Goal: Transaction & Acquisition: Subscribe to service/newsletter

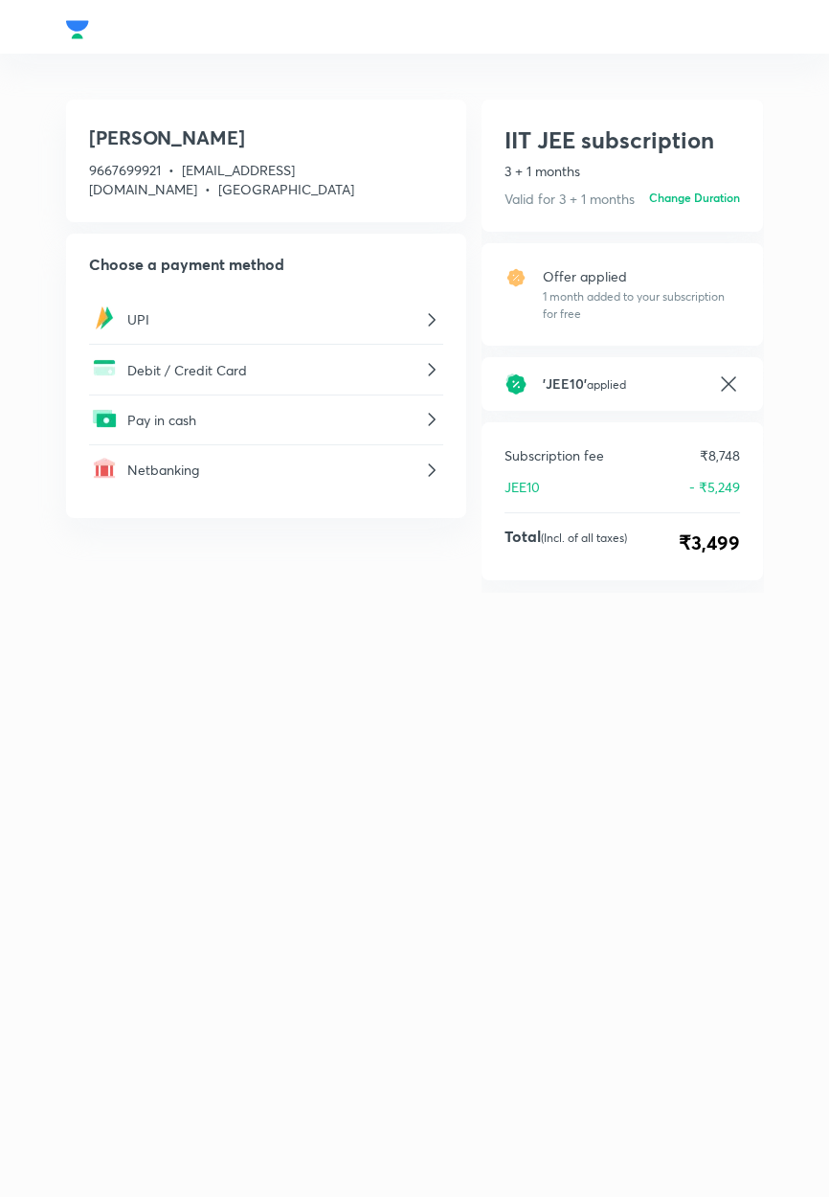
click at [146, 421] on p "Pay in cash" at bounding box center [273, 420] width 293 height 20
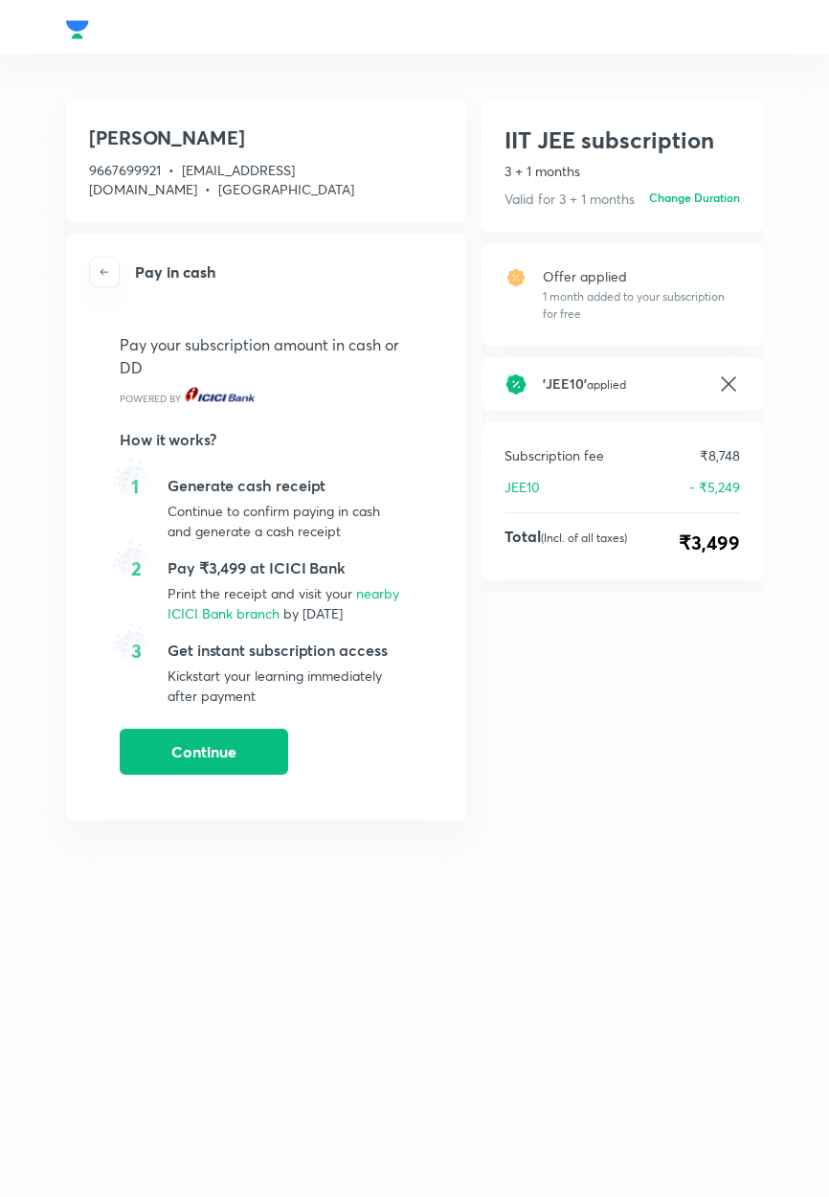
click at [103, 271] on icon "button" at bounding box center [105, 272] width 9 height 7
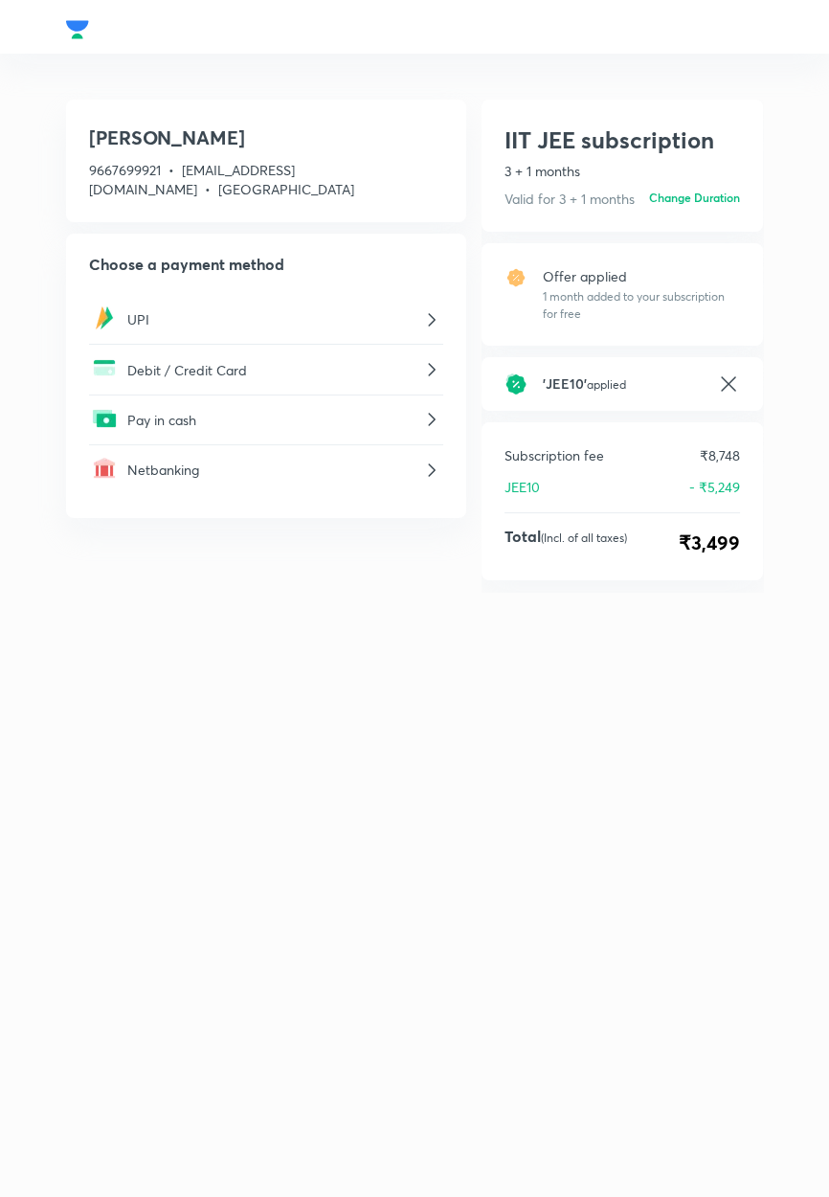
click at [128, 322] on p "UPI" at bounding box center [273, 319] width 293 height 20
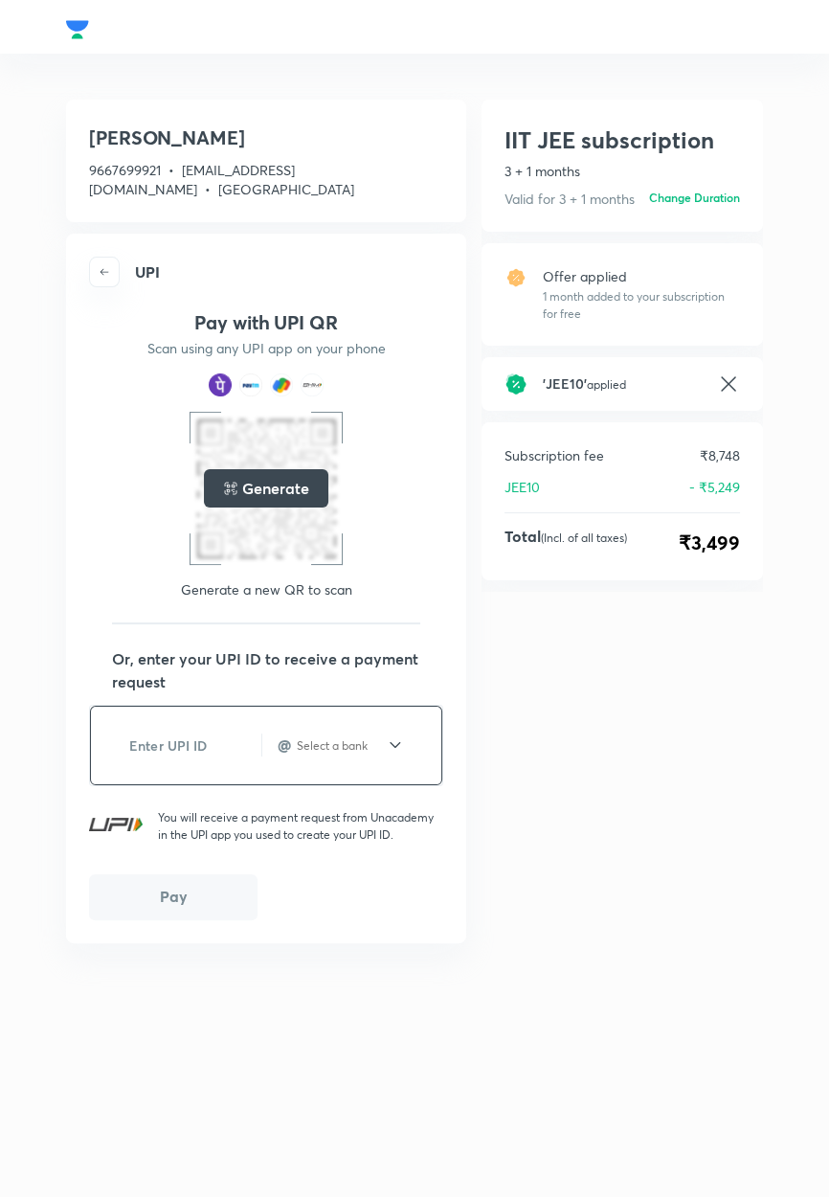
click at [151, 743] on input "text" at bounding box center [183, 745] width 155 height 47
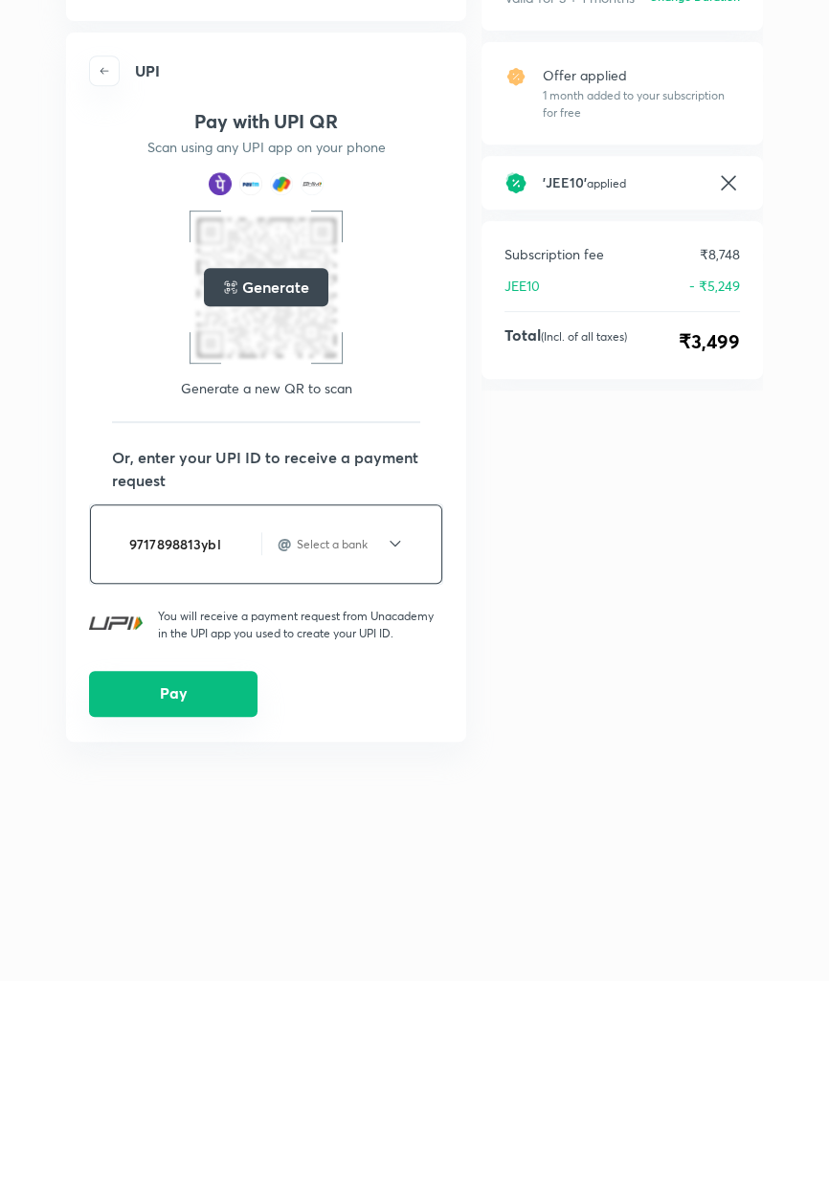
click at [193, 898] on button "Pay" at bounding box center [173, 895] width 168 height 46
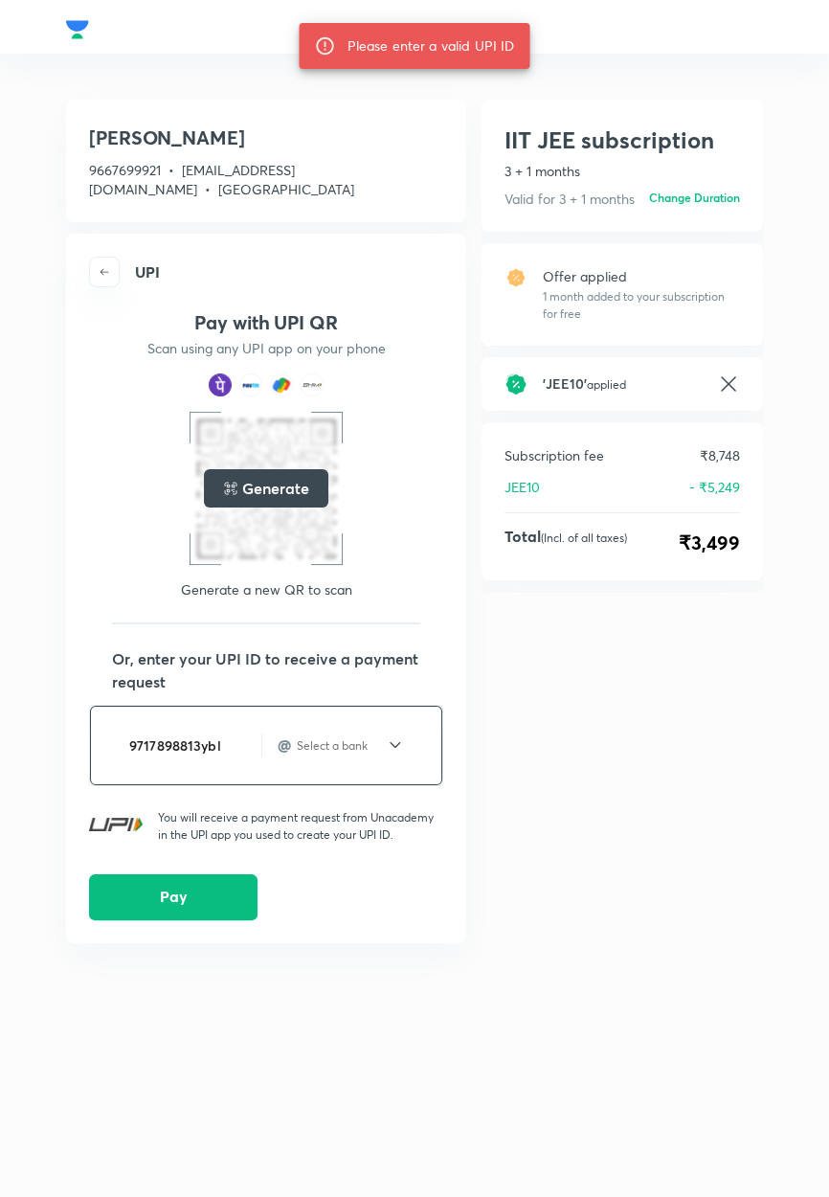
click at [197, 749] on input "9717898813ybl" at bounding box center [183, 745] width 155 height 47
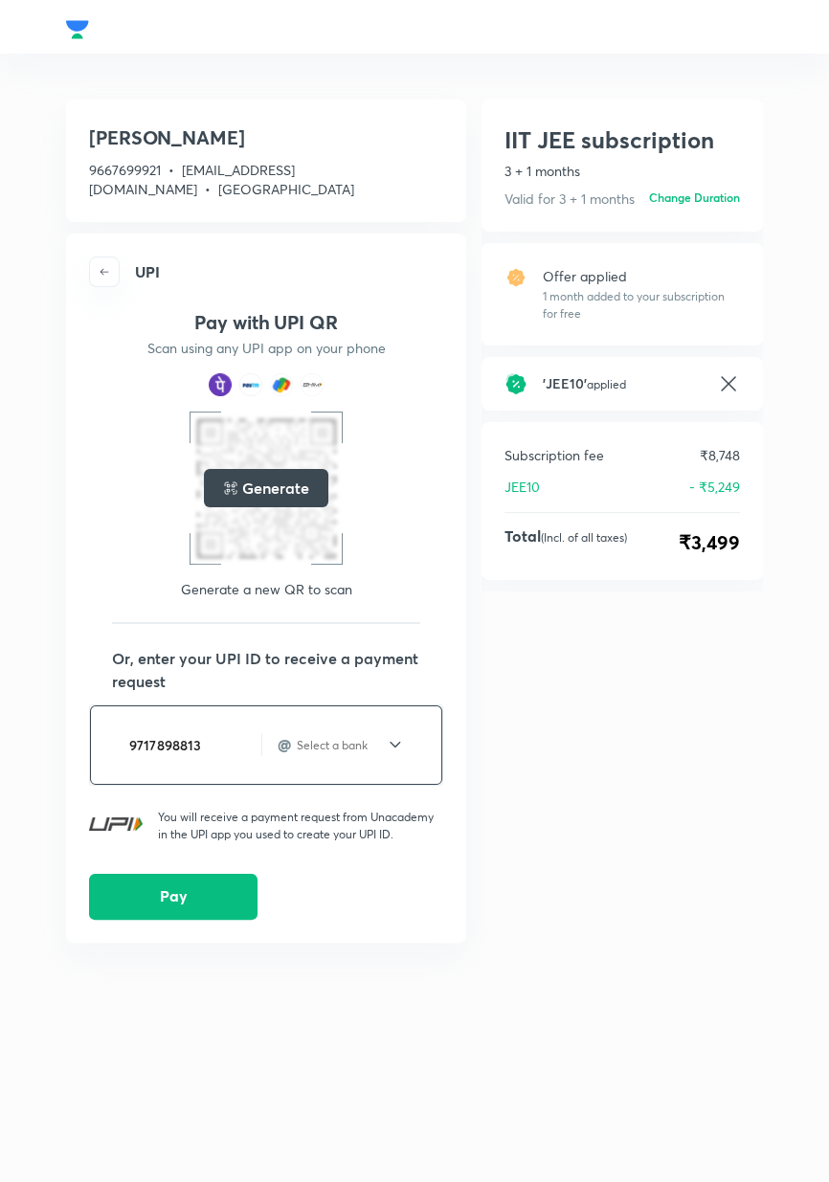
type input "9717898813"
click at [382, 742] on input "text" at bounding box center [340, 745] width 91 height 16
type input "@ybl"
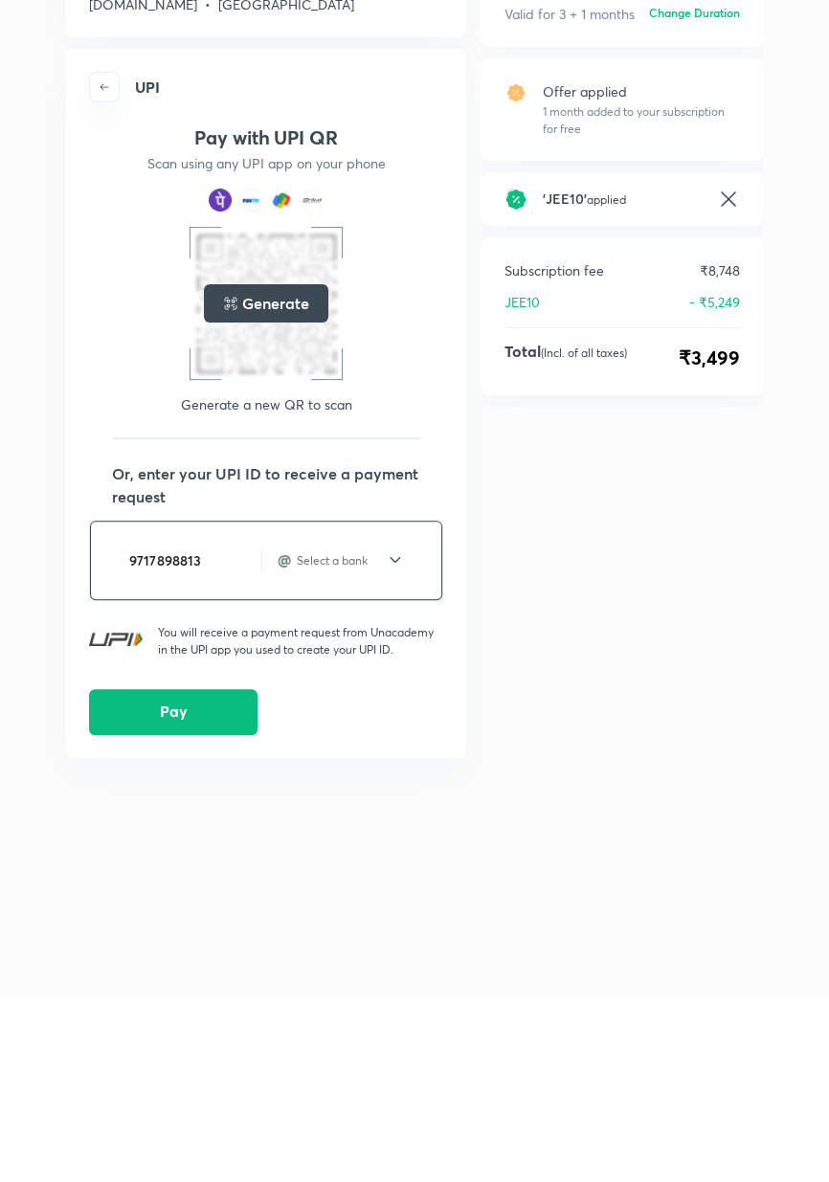
click at [376, 739] on input "text" at bounding box center [340, 745] width 91 height 16
click at [395, 744] on icon at bounding box center [395, 744] width 19 height 23
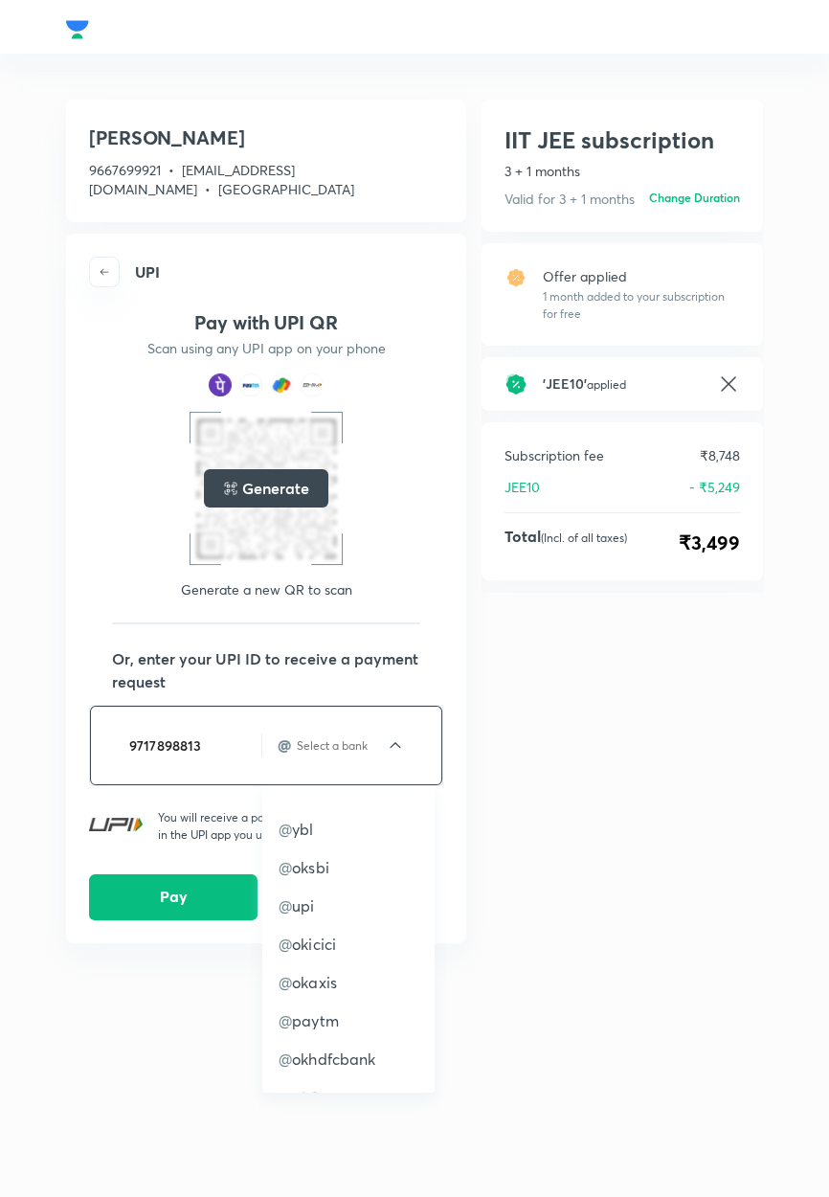
click at [338, 827] on p "@ ybl" at bounding box center [349, 829] width 140 height 23
type input "ybl"
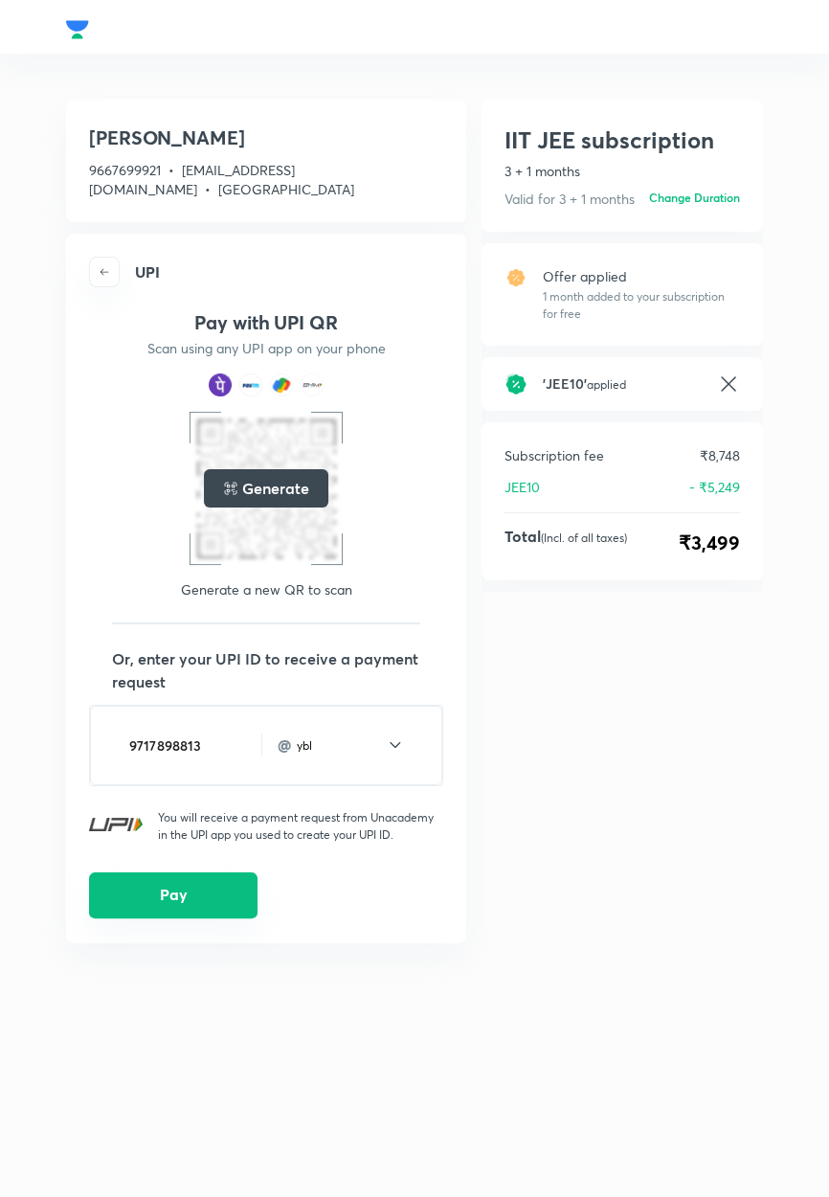
click at [203, 897] on button "Pay" at bounding box center [173, 895] width 168 height 46
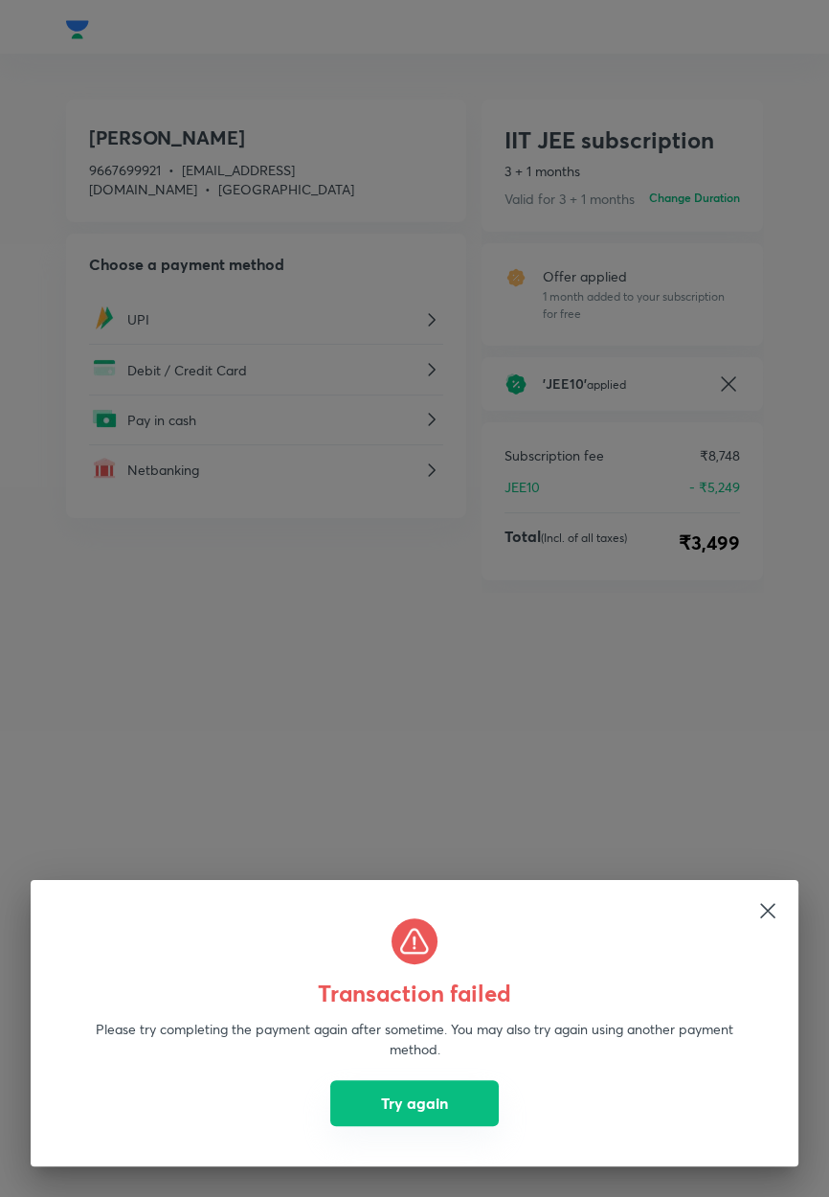
click at [423, 1111] on button "Try again" at bounding box center [414, 1103] width 168 height 46
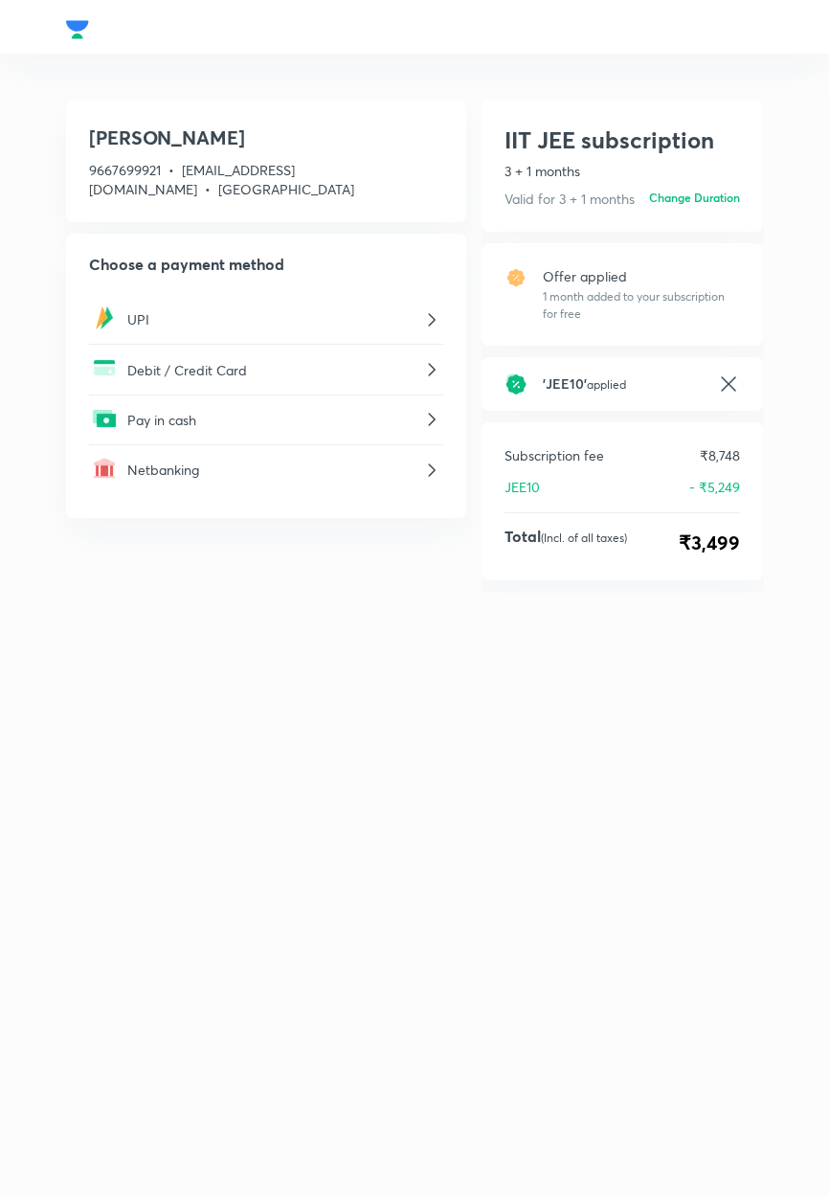
click at [223, 323] on p "UPI" at bounding box center [273, 319] width 293 height 20
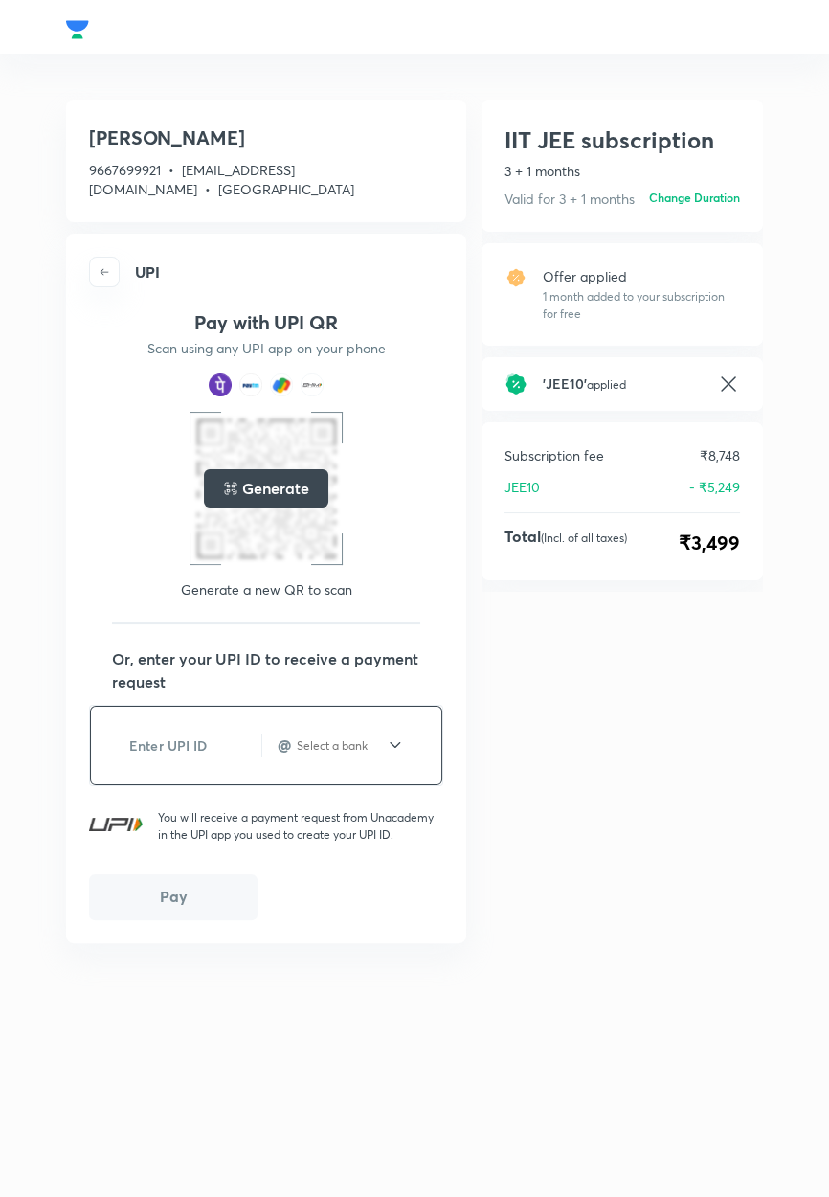
click at [187, 738] on input "text" at bounding box center [183, 745] width 155 height 47
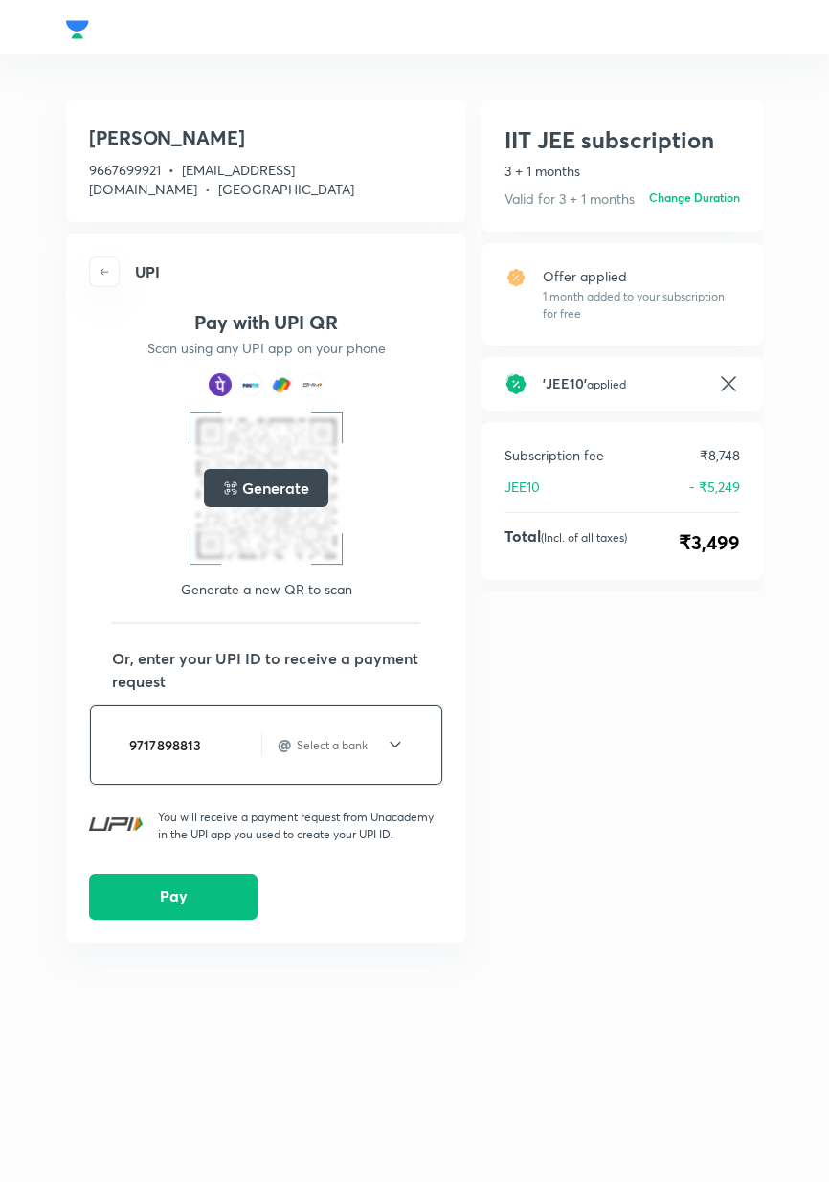
type input "9717898813"
click at [367, 750] on input "text" at bounding box center [340, 745] width 91 height 16
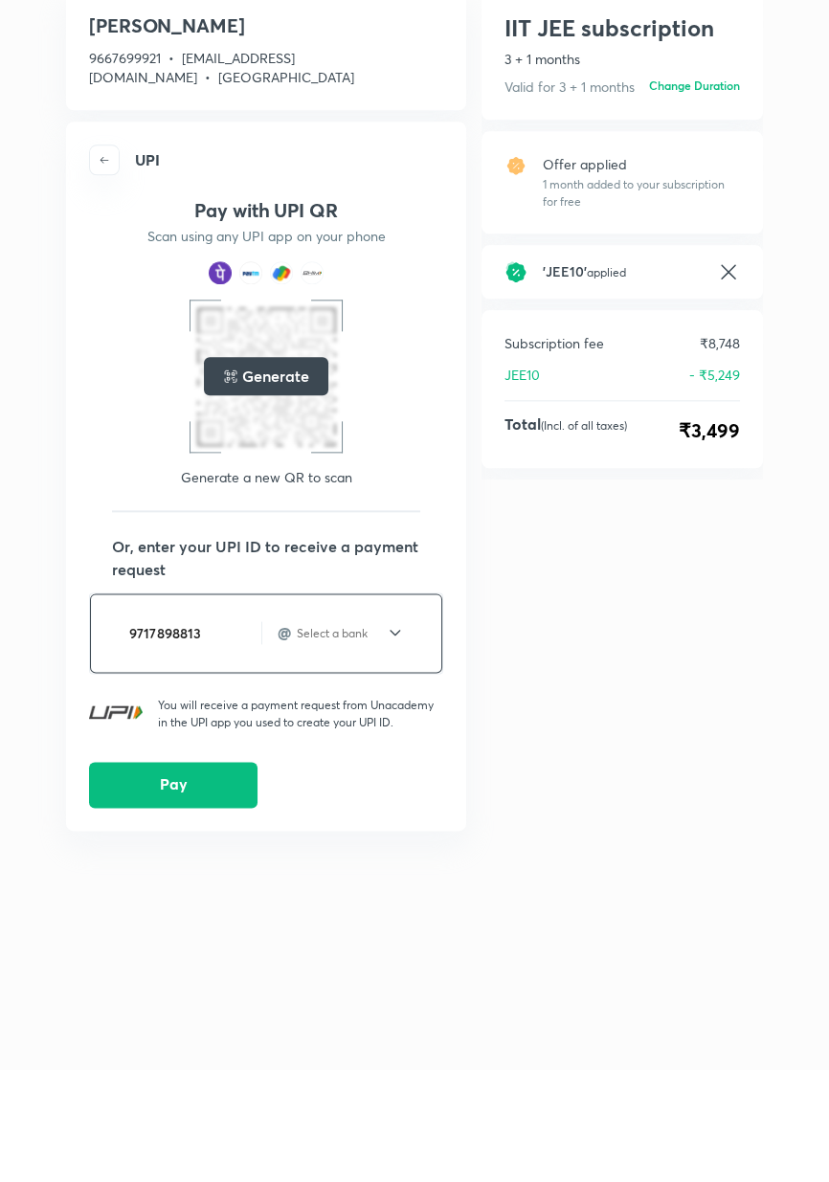
click at [389, 737] on icon at bounding box center [395, 744] width 19 height 23
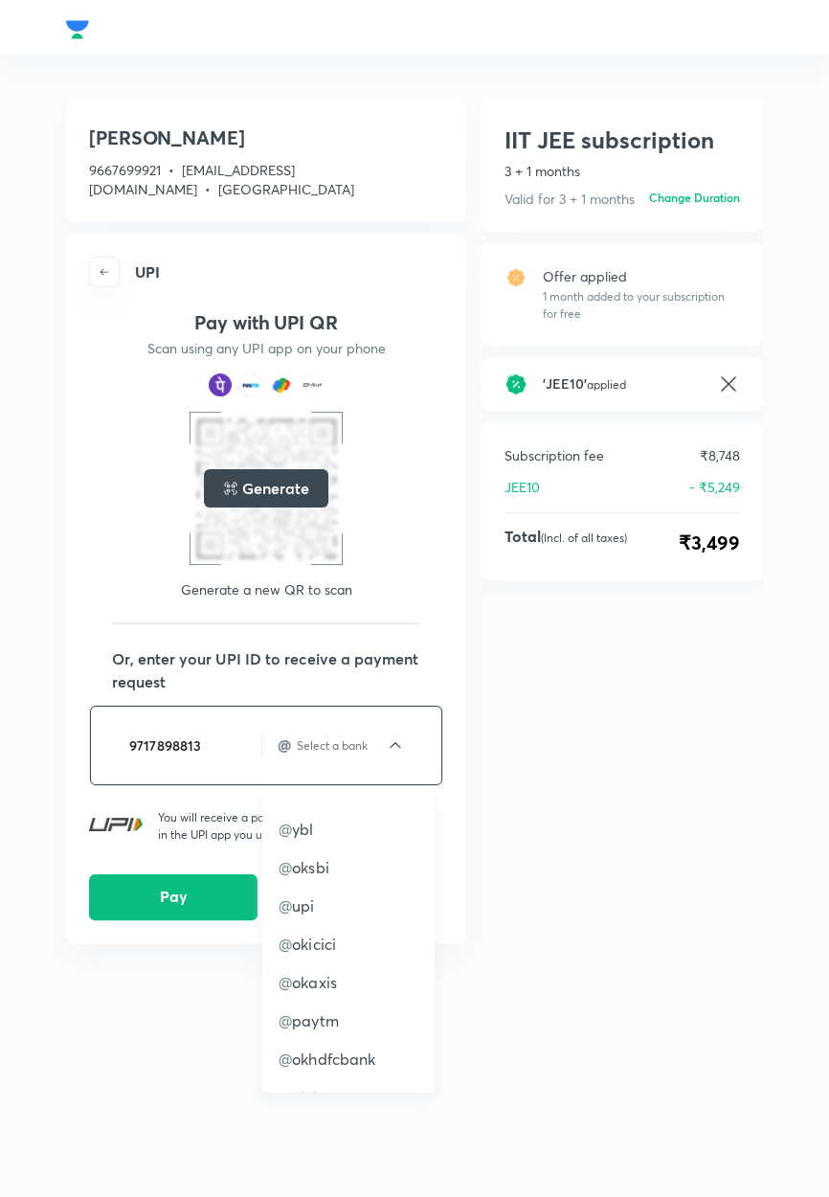
click at [322, 827] on p "@ ybl" at bounding box center [349, 829] width 140 height 23
type input "ybl"
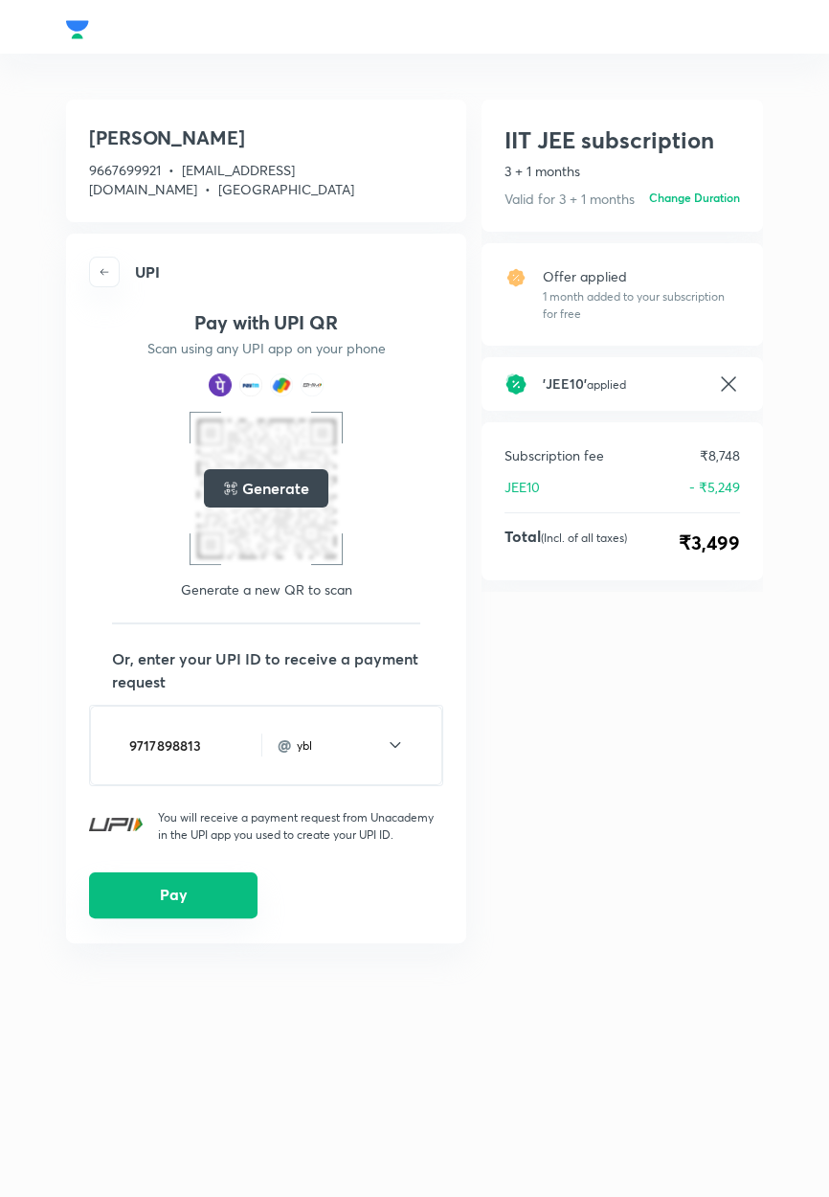
click at [199, 895] on button "Pay" at bounding box center [173, 895] width 168 height 46
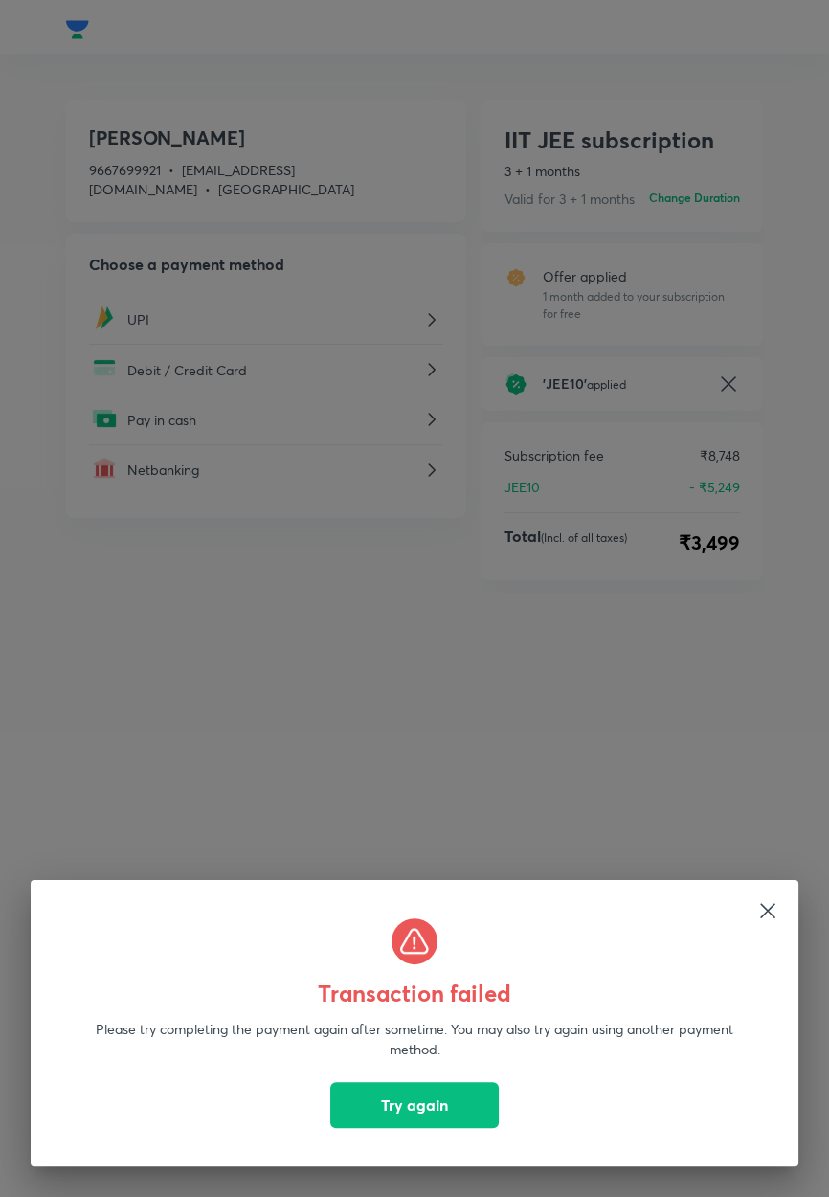
click at [778, 919] on icon at bounding box center [767, 910] width 23 height 23
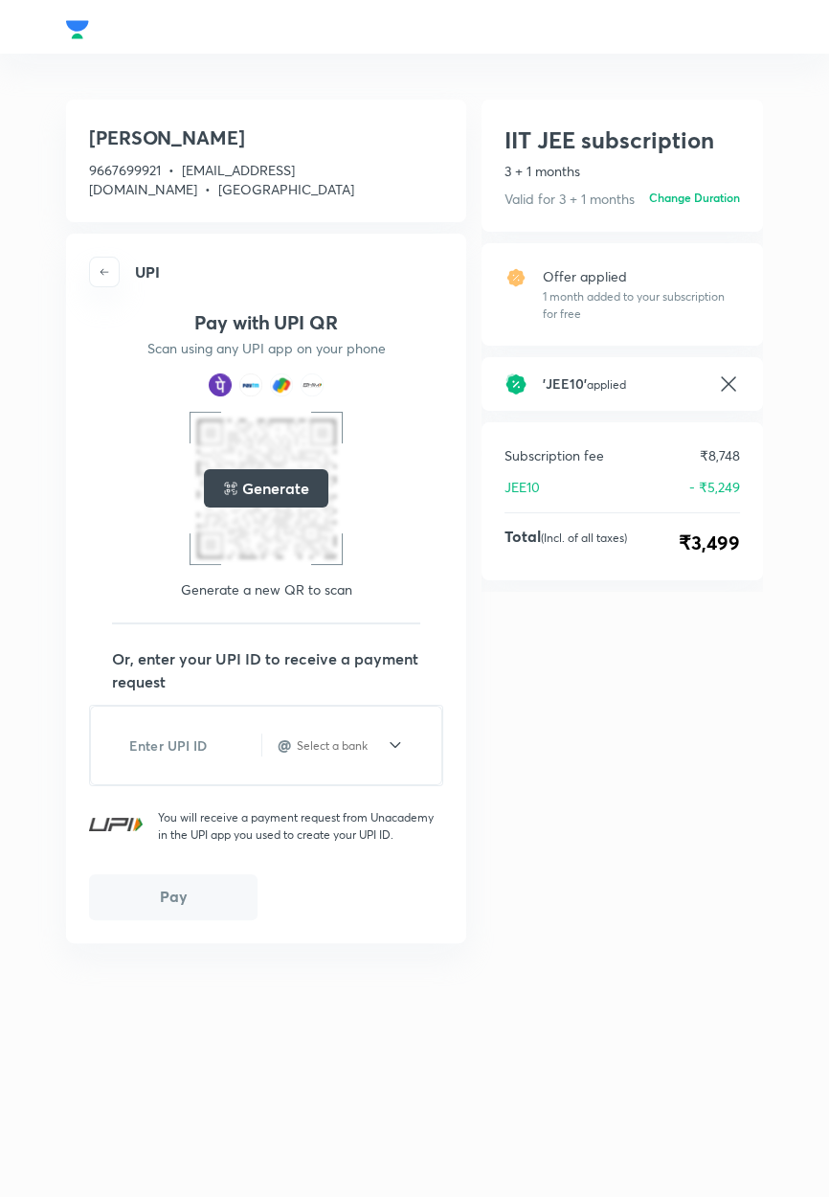
click at [247, 488] on h5 "Generate" at bounding box center [275, 488] width 66 height 23
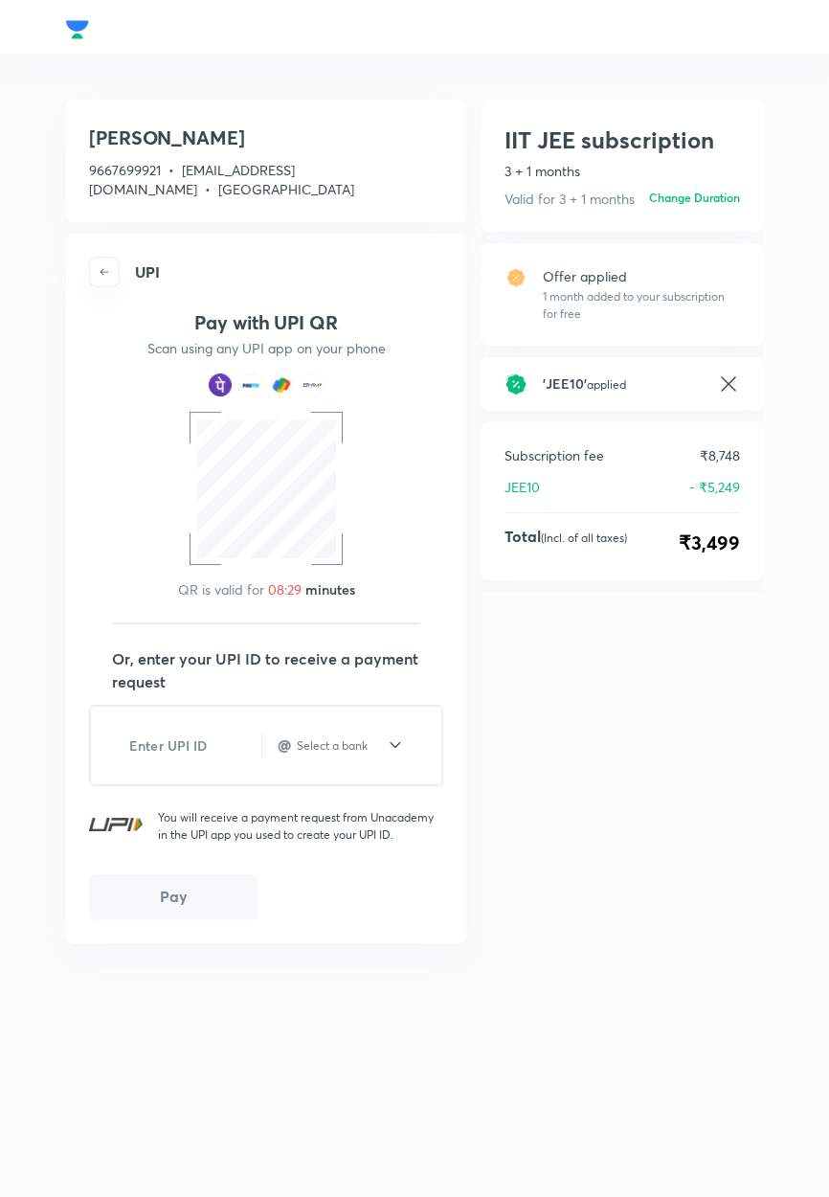
click at [103, 268] on icon "button" at bounding box center [104, 271] width 11 height 11
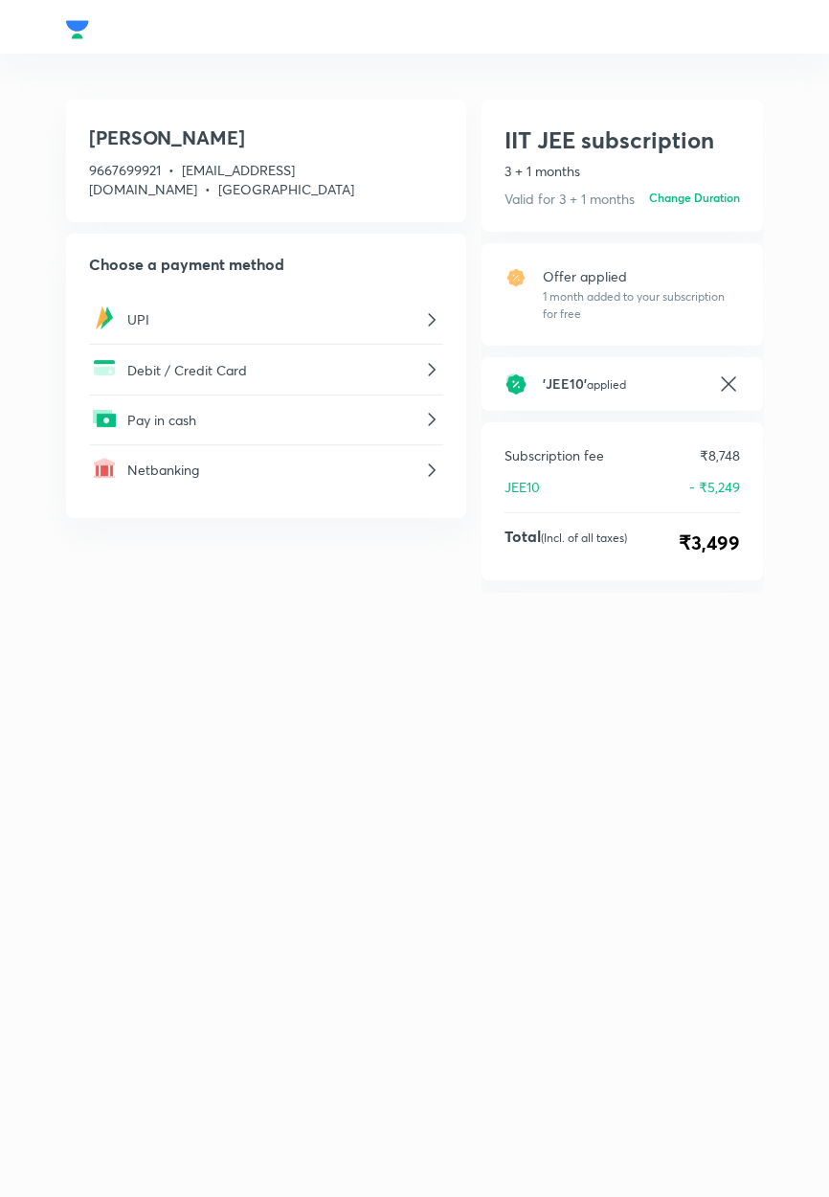
click at [129, 313] on p "UPI" at bounding box center [273, 319] width 293 height 20
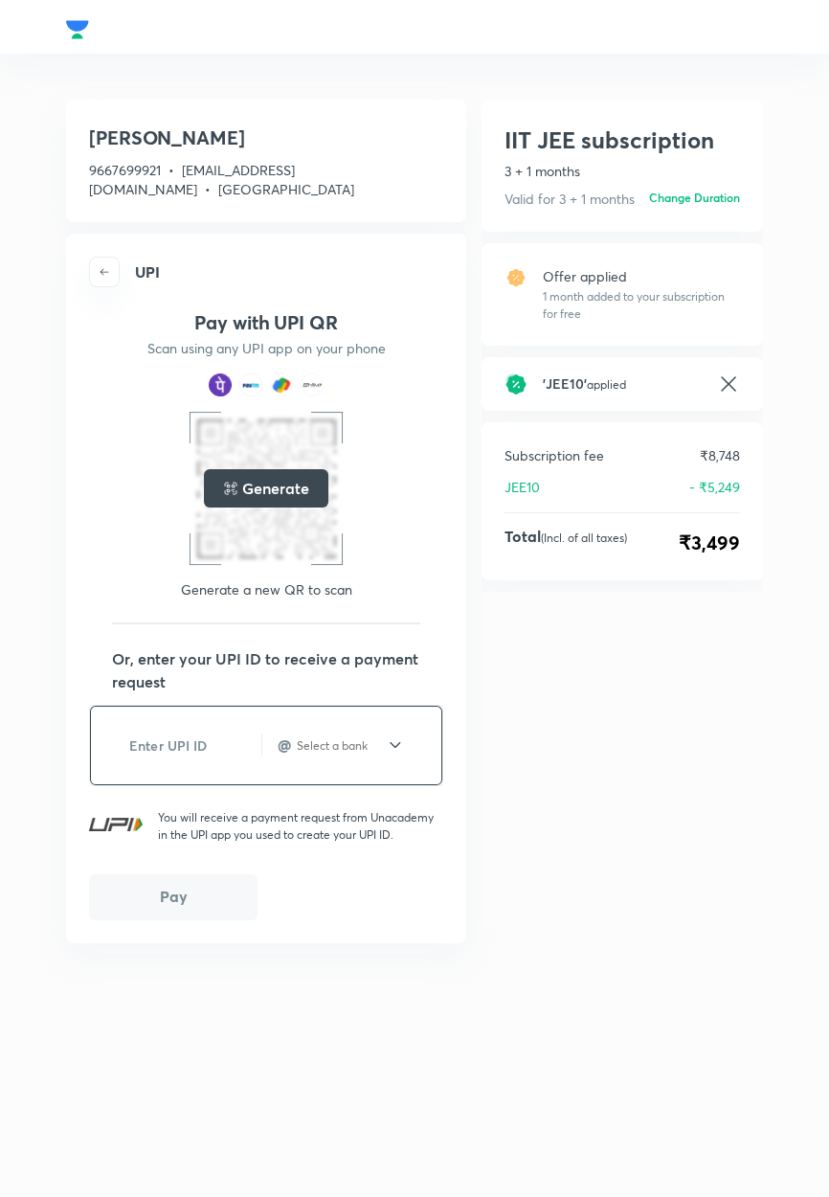
click at [156, 737] on input "text" at bounding box center [183, 745] width 155 height 47
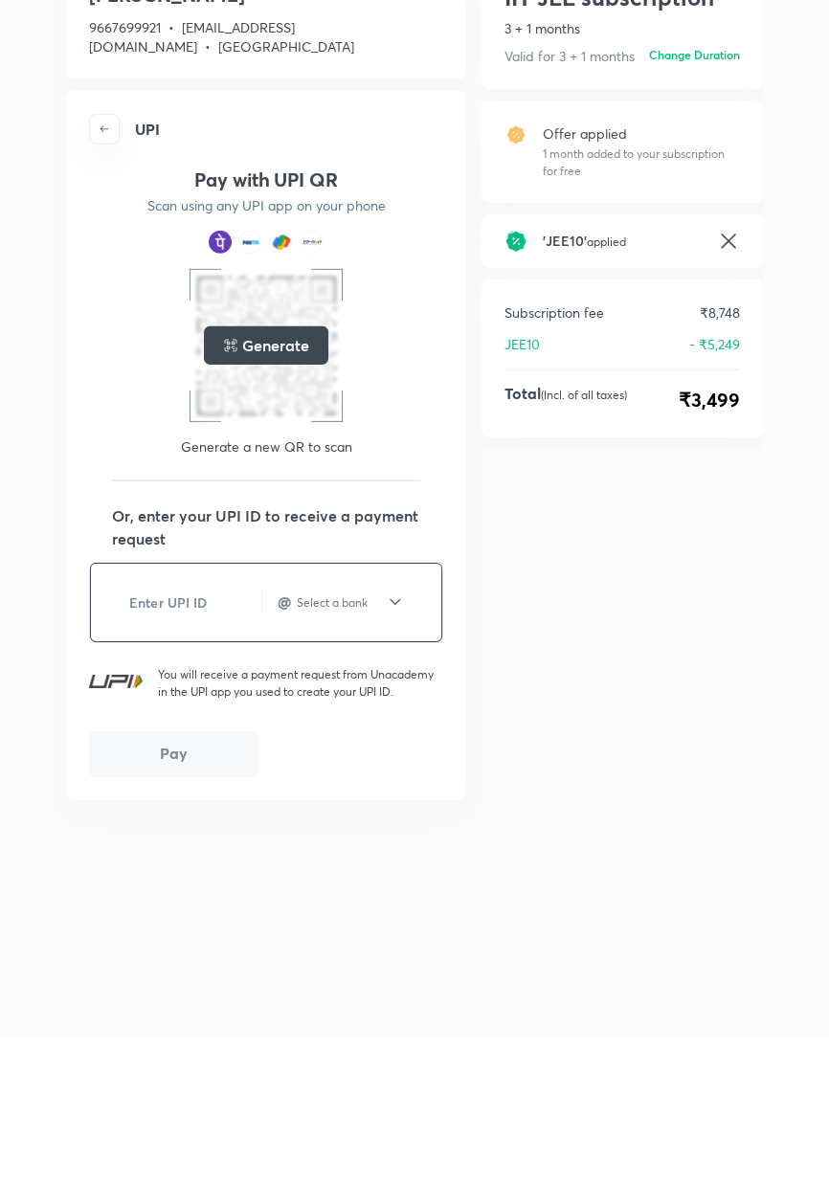
click at [396, 744] on icon at bounding box center [395, 744] width 19 height 23
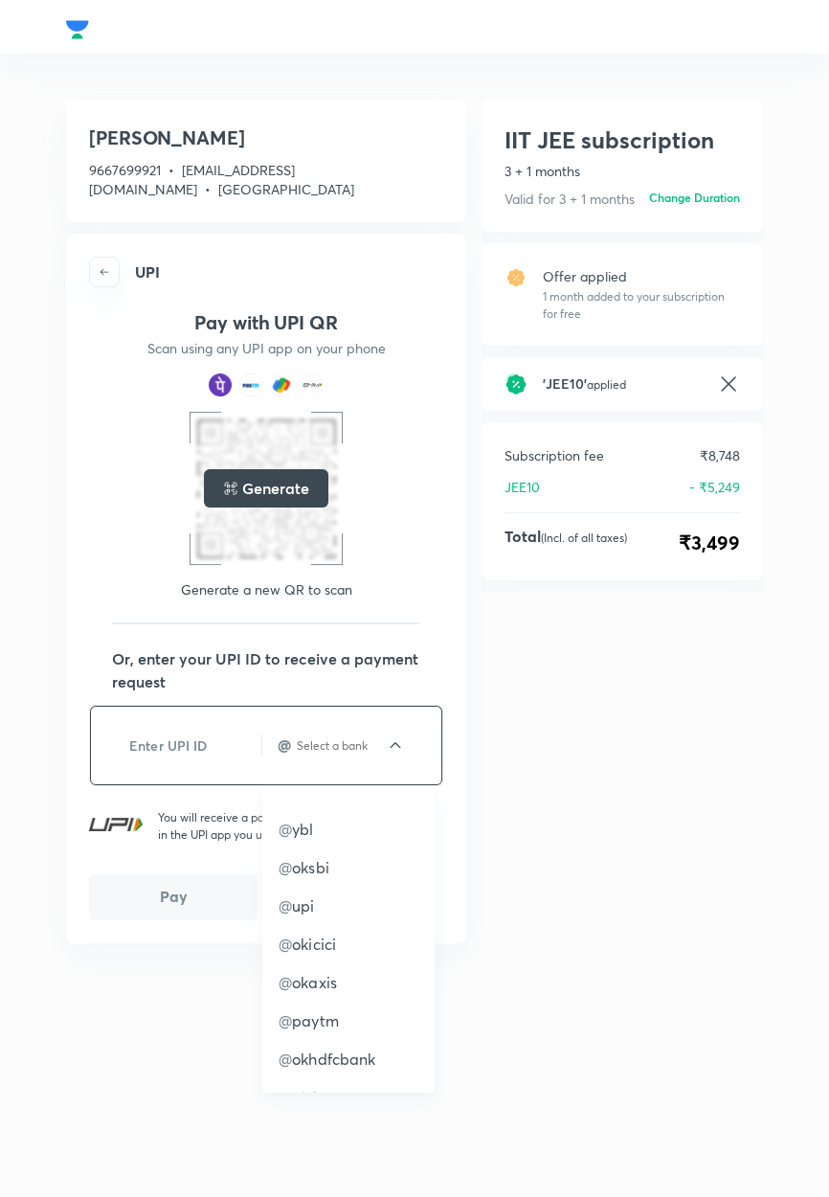
click at [400, 739] on icon at bounding box center [395, 744] width 19 height 23
click at [396, 735] on icon at bounding box center [395, 744] width 19 height 23
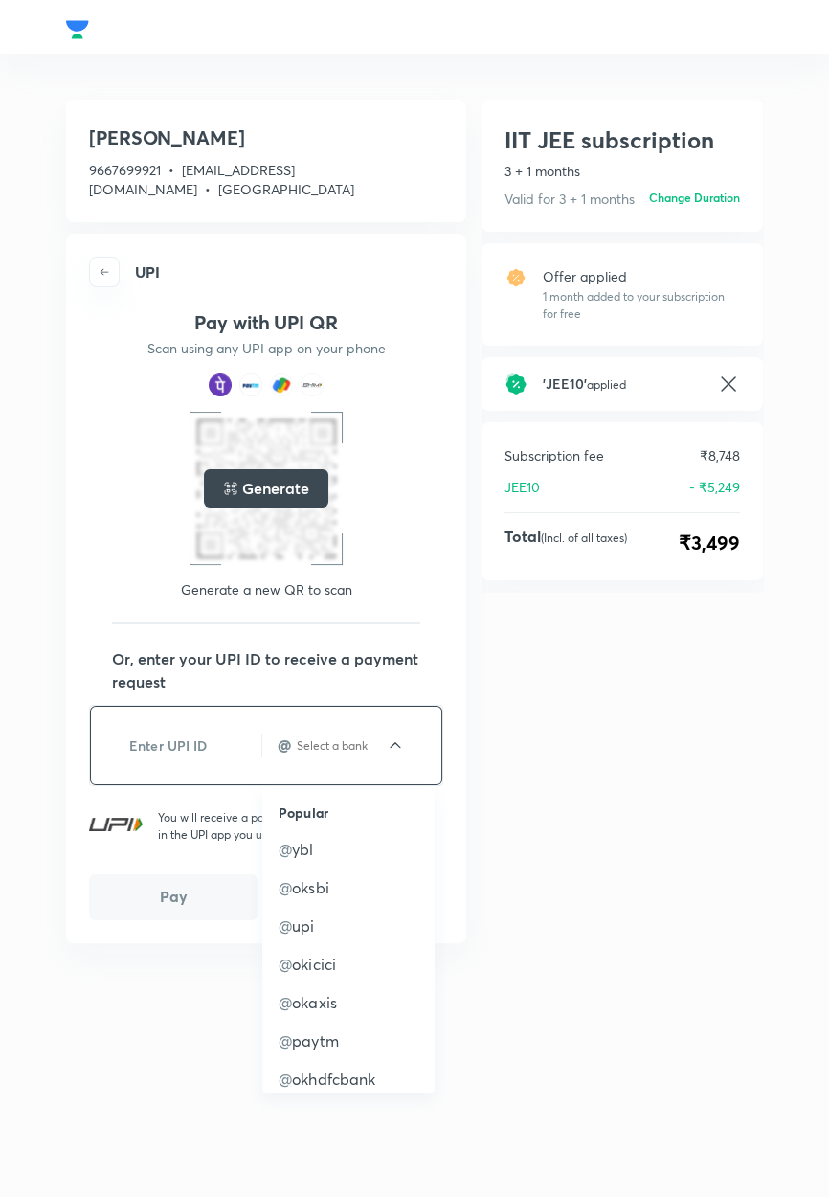
click at [396, 743] on icon at bounding box center [395, 744] width 19 height 23
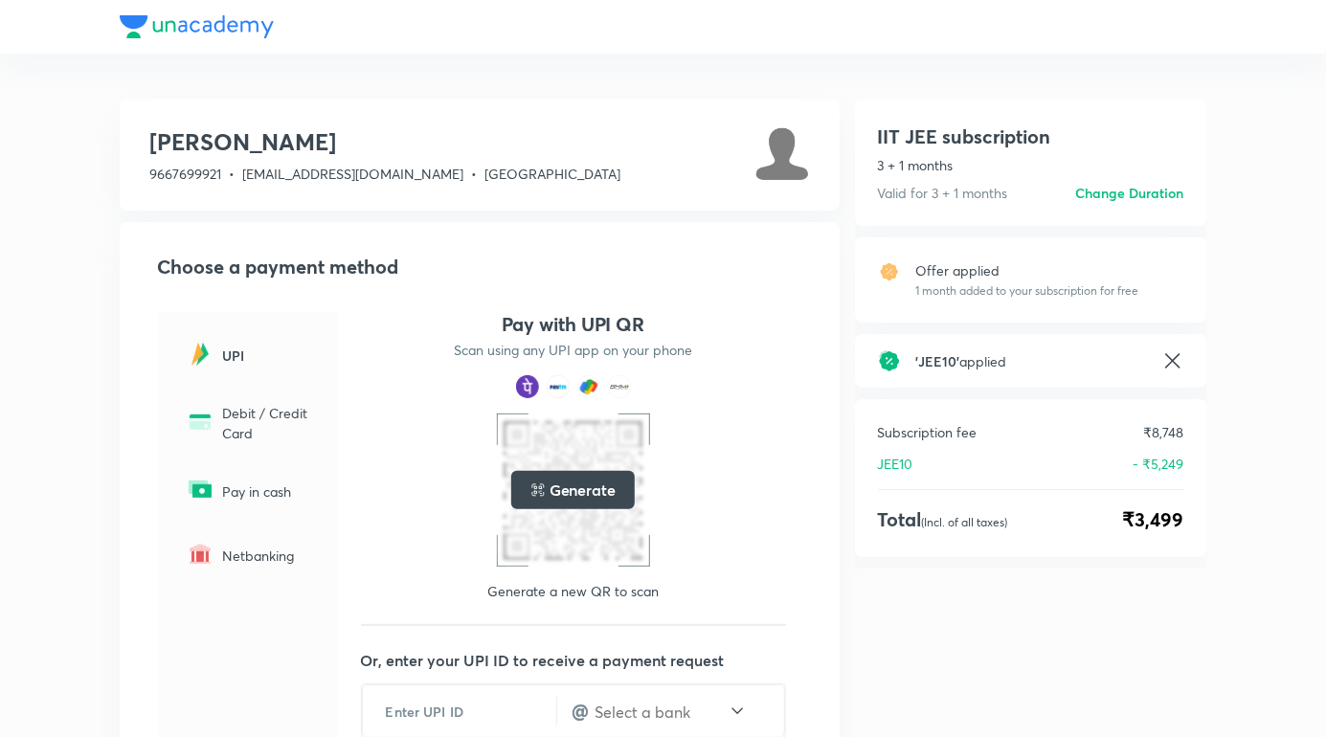
click at [611, 310] on div "Choose a payment method UPI Debit / Credit Card Pay in cash Netbanking Pay with…" at bounding box center [480, 563] width 720 height 682
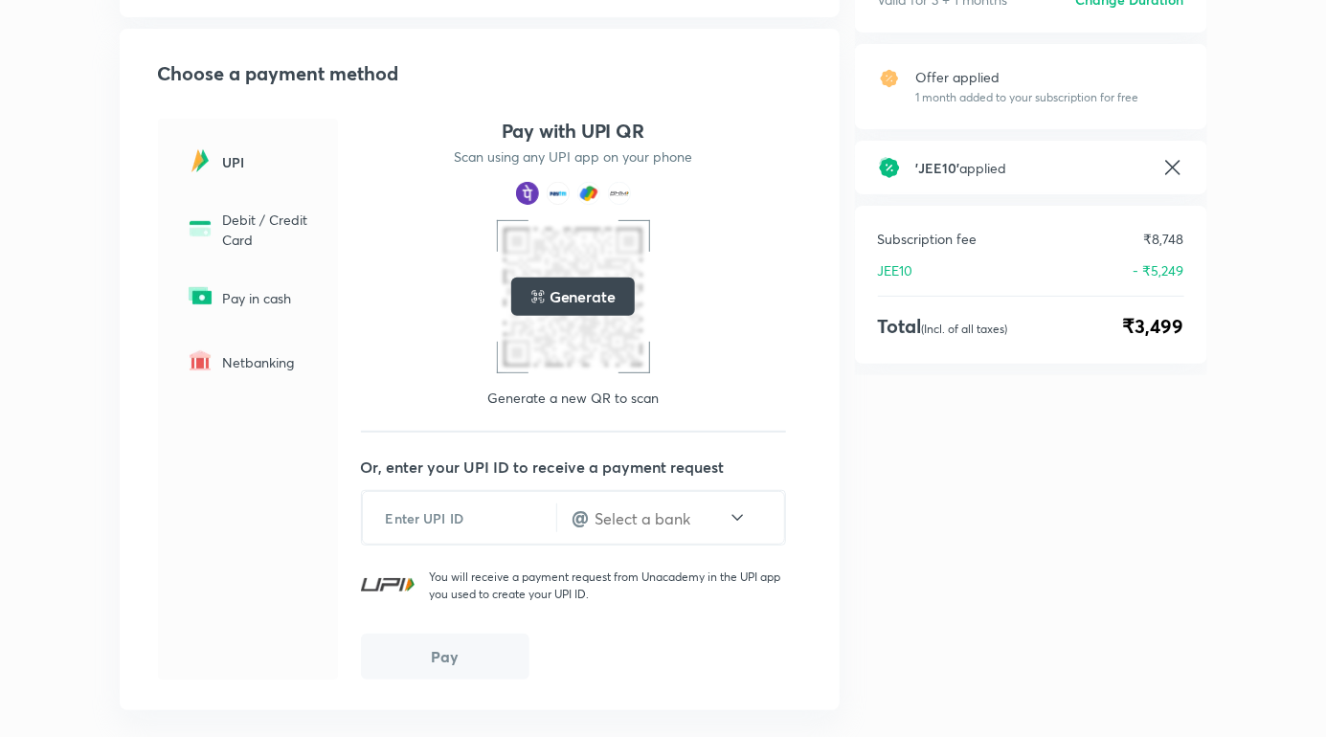
scroll to position [192, 0]
click at [455, 524] on input "text" at bounding box center [459, 519] width 193 height 47
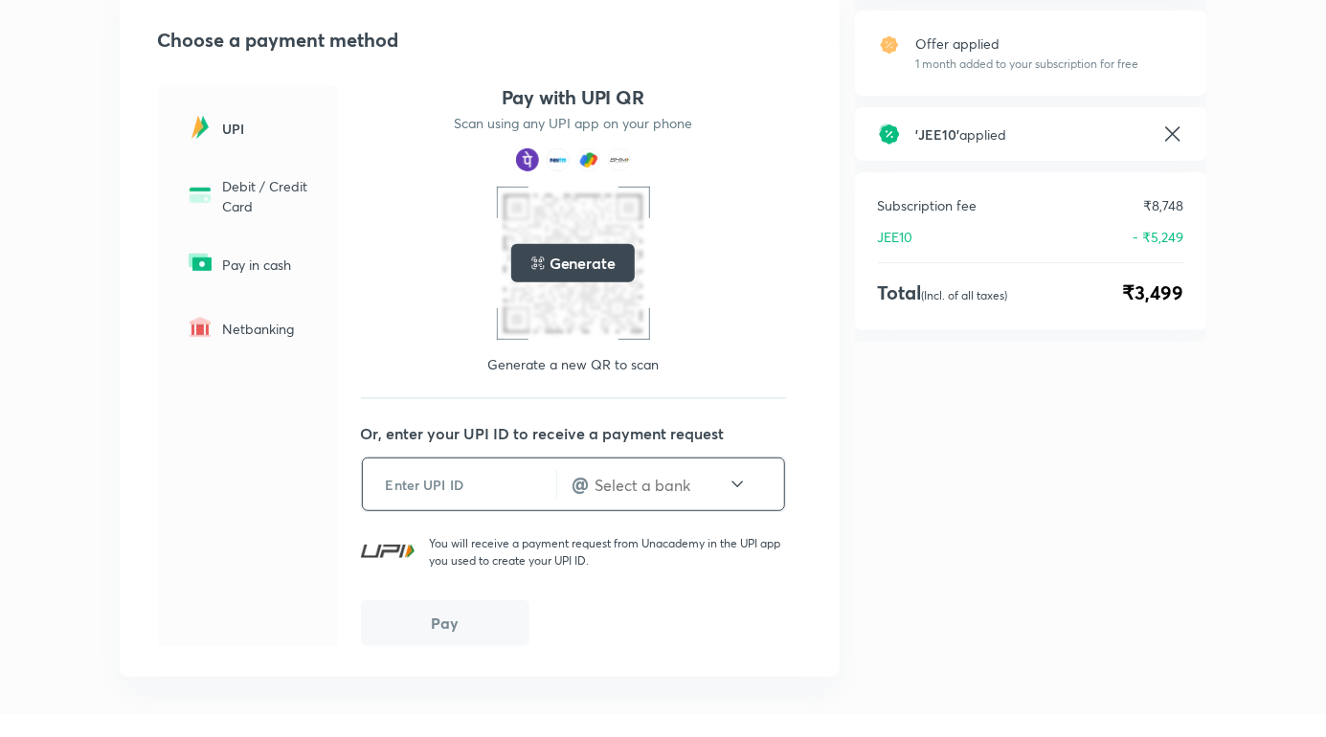
scroll to position [215, 0]
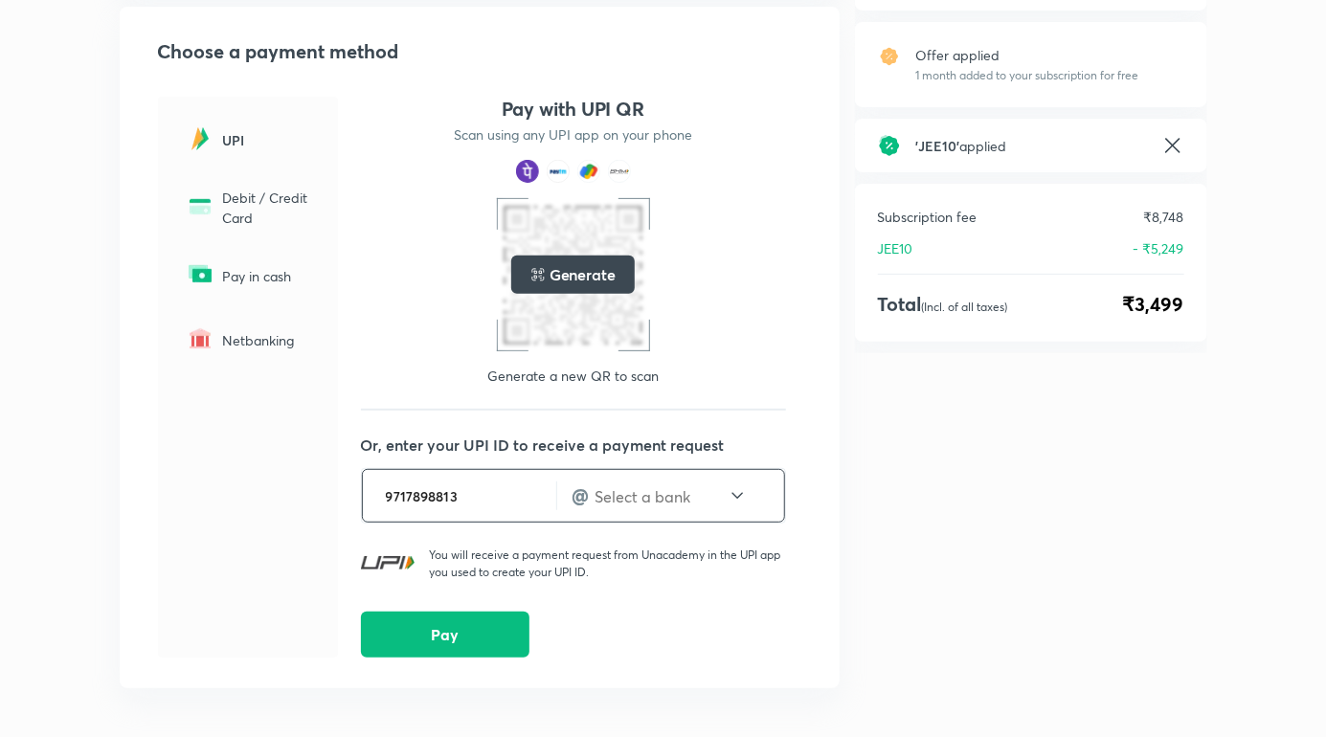
type input "9717898813"
click at [661, 503] on input "text" at bounding box center [661, 496] width 134 height 22
click at [626, 574] on p "@ ybl" at bounding box center [680, 567] width 216 height 23
type input "ybl"
